Goal: Information Seeking & Learning: Learn about a topic

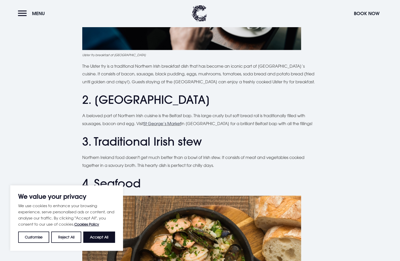
scroll to position [342, 0]
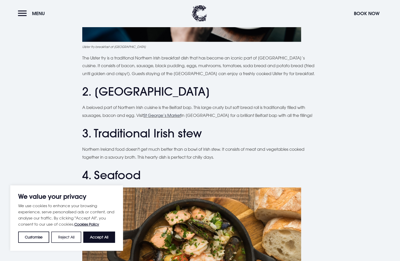
click at [67, 236] on button "Reject All" at bounding box center [66, 236] width 30 height 11
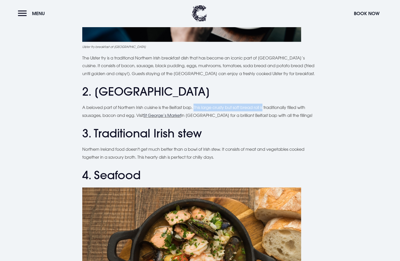
drag, startPoint x: 197, startPoint y: 105, endPoint x: 267, endPoint y: 107, distance: 70.8
click at [267, 107] on p "A beloved part of Northern Irish cuisine is the Belfast bap. This large crusty …" at bounding box center [200, 112] width 236 height 16
click at [272, 110] on p "A beloved part of Northern Irish cuisine is the Belfast bap. This large crusty …" at bounding box center [200, 112] width 236 height 16
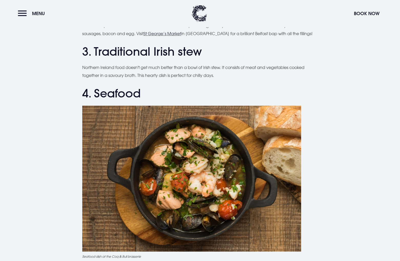
scroll to position [427, 0]
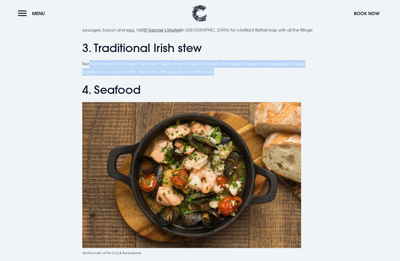
drag, startPoint x: 89, startPoint y: 63, endPoint x: 222, endPoint y: 70, distance: 133.2
click at [222, 70] on p "Northern Ireland food doesn't get much better than a bowl of Irish stew. It con…" at bounding box center [200, 68] width 236 height 16
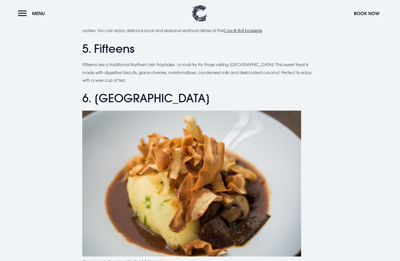
scroll to position [683, 0]
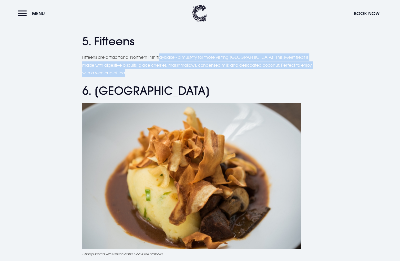
drag, startPoint x: 161, startPoint y: 56, endPoint x: 278, endPoint y: 70, distance: 118.1
click at [278, 70] on p "Fifteens are a traditional Northern Irish traybake - a must-try for those visit…" at bounding box center [200, 64] width 236 height 23
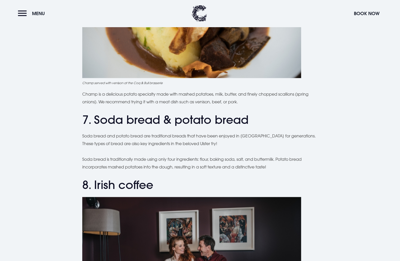
scroll to position [769, 0]
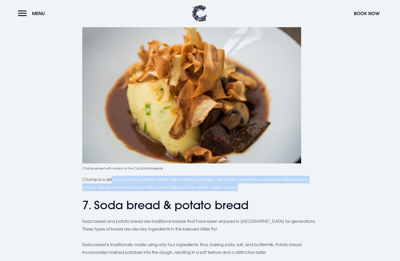
drag, startPoint x: 112, startPoint y: 183, endPoint x: 250, endPoint y: 187, distance: 138.2
click at [250, 187] on p "Champ is a delicious potato specialty made with mashed potatoes, milk, butter, …" at bounding box center [200, 184] width 236 height 16
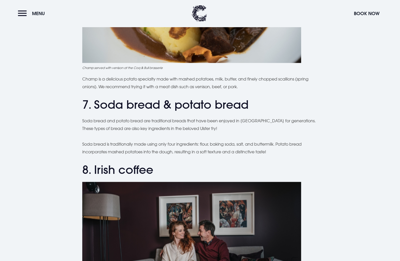
scroll to position [854, 0]
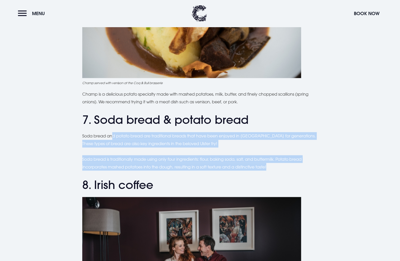
drag, startPoint x: 114, startPoint y: 134, endPoint x: 278, endPoint y: 166, distance: 166.8
click at [278, 166] on div "Planning a trip to [GEOGRAPHIC_DATA]? From the famous Ulster fry to comforting …" at bounding box center [200, 114] width 236 height 1624
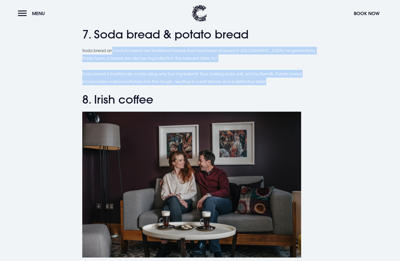
scroll to position [1025, 0]
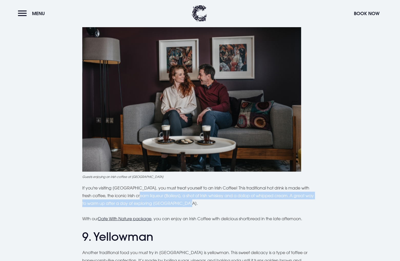
drag, startPoint x: 134, startPoint y: 197, endPoint x: 181, endPoint y: 200, distance: 47.5
click at [181, 200] on p "If you're visiting [GEOGRAPHIC_DATA], you must treat yourself to an Irish Coffe…" at bounding box center [200, 195] width 236 height 23
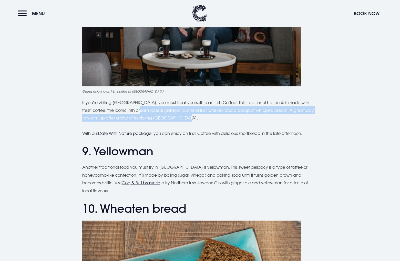
scroll to position [1196, 0]
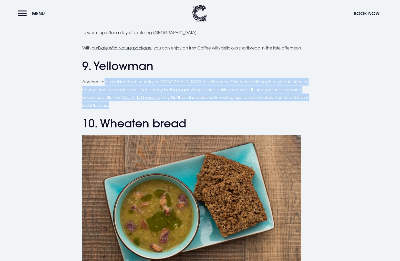
drag, startPoint x: 105, startPoint y: 79, endPoint x: 108, endPoint y: 102, distance: 22.7
click at [108, 102] on p "Another traditional food you must try in [GEOGRAPHIC_DATA] is yellowman. This s…" at bounding box center [200, 93] width 236 height 31
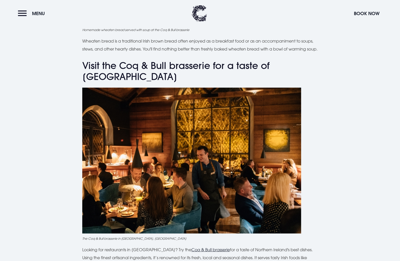
scroll to position [1538, 0]
